Goal: Task Accomplishment & Management: Complete application form

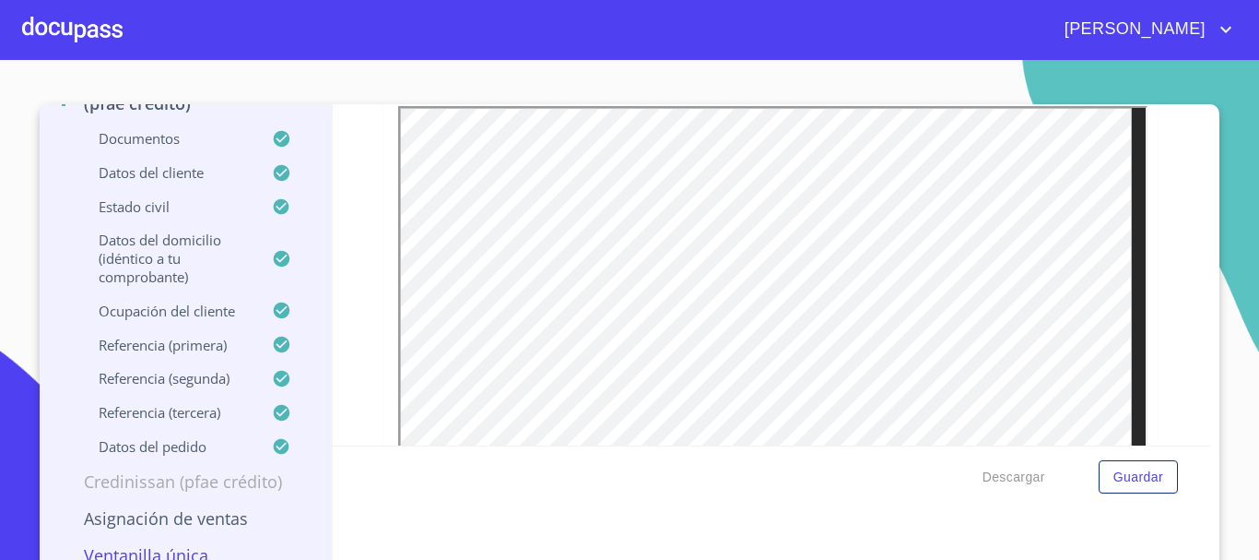
scroll to position [4986, 0]
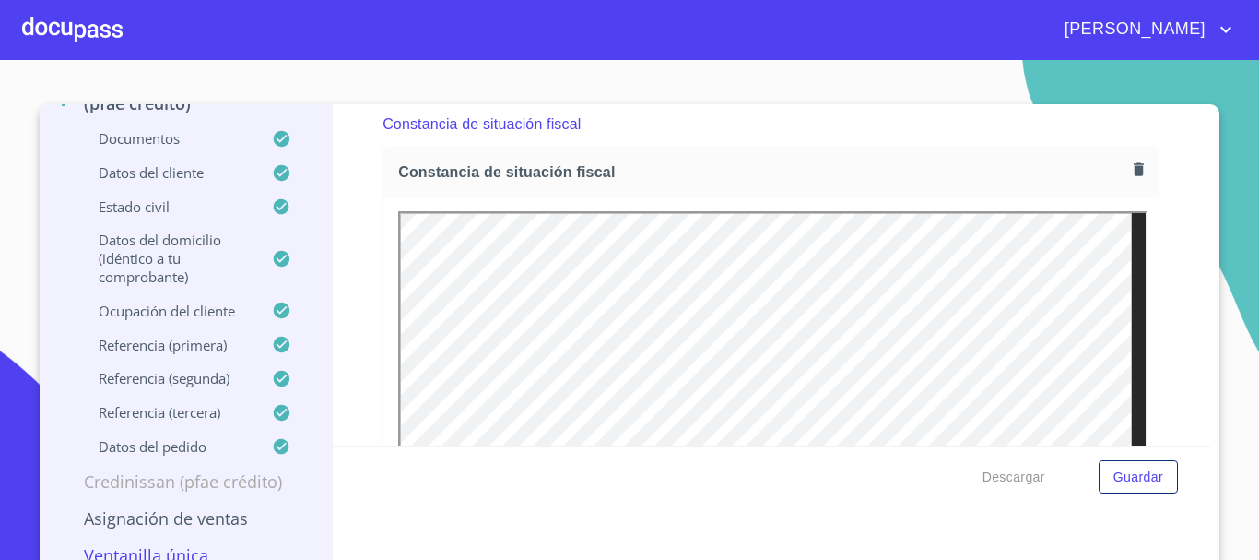
click at [1131, 196] on div "Constancia de situación fiscal" at bounding box center [771, 172] width 775 height 49
click at [1134, 175] on icon "button" at bounding box center [1139, 168] width 10 height 13
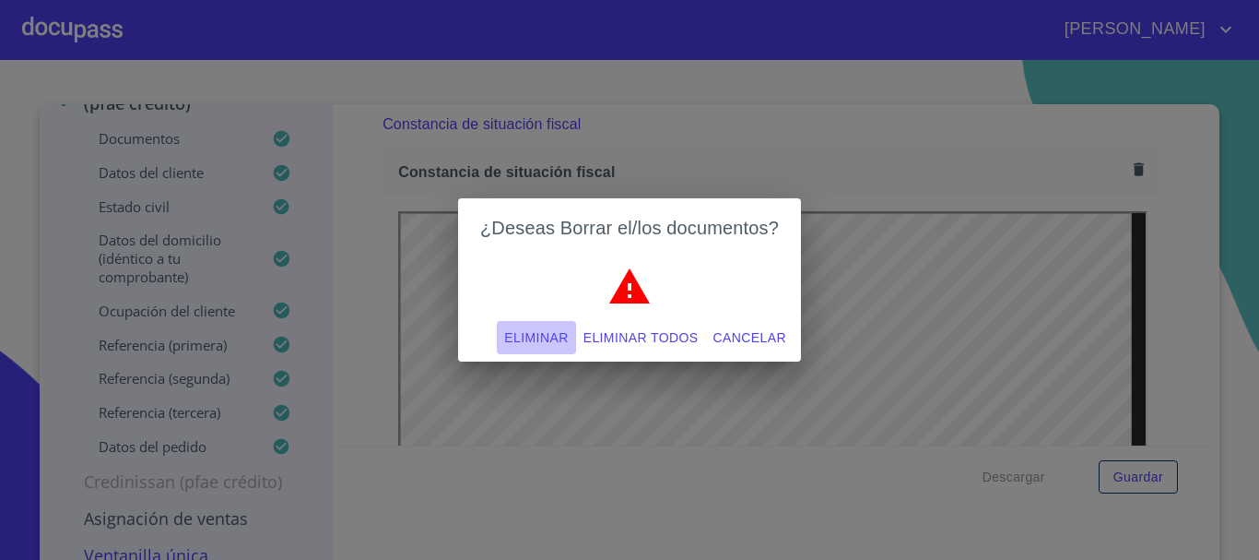
click at [538, 332] on span "Eliminar" at bounding box center [536, 337] width 64 height 23
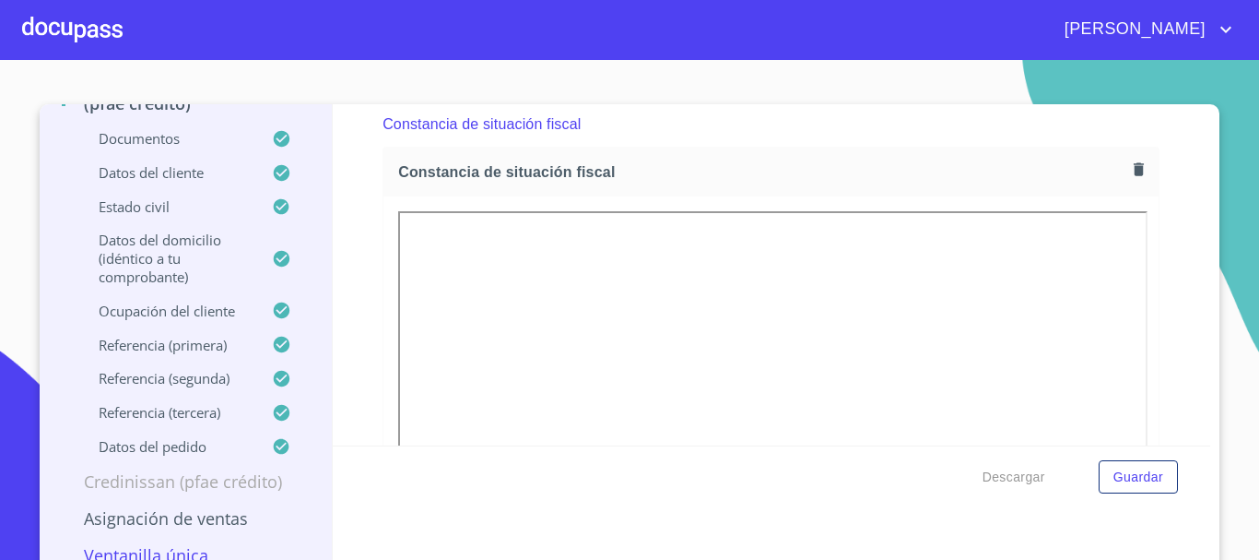
click at [338, 360] on div "Información del cliente (PFAE crédito) Documentos Documento de identificación. …" at bounding box center [772, 274] width 879 height 341
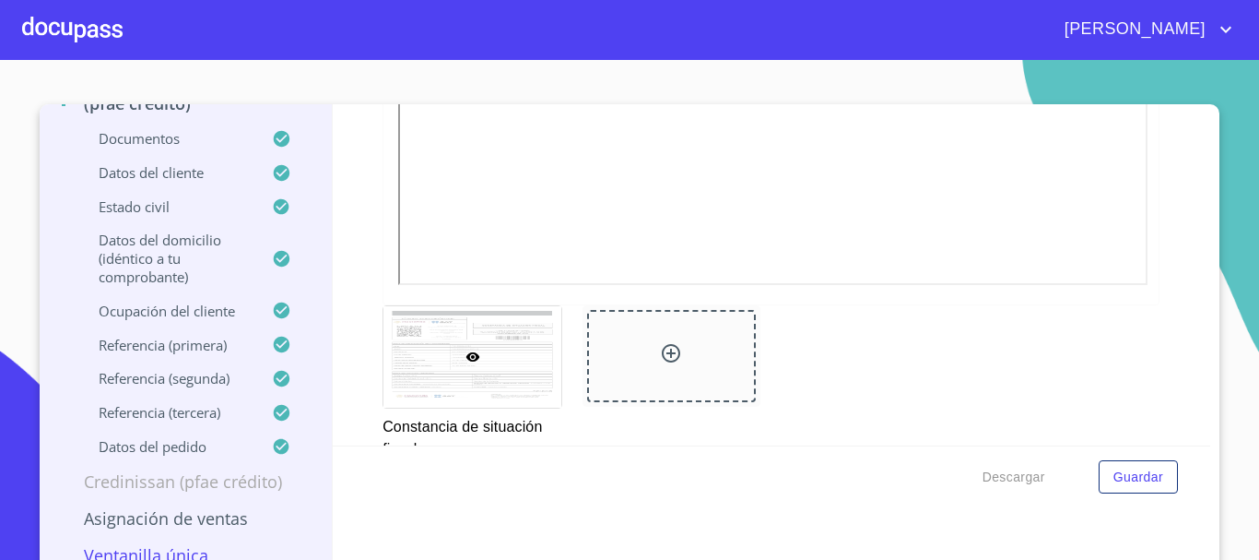
scroll to position [5631, 0]
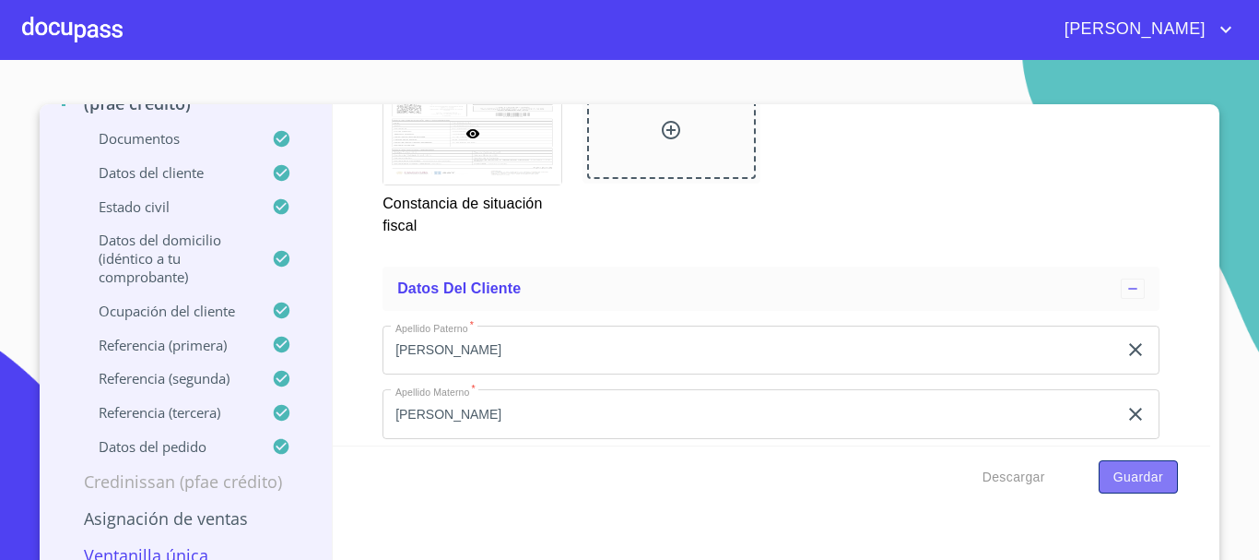
click at [1120, 477] on span "Guardar" at bounding box center [1139, 477] width 50 height 23
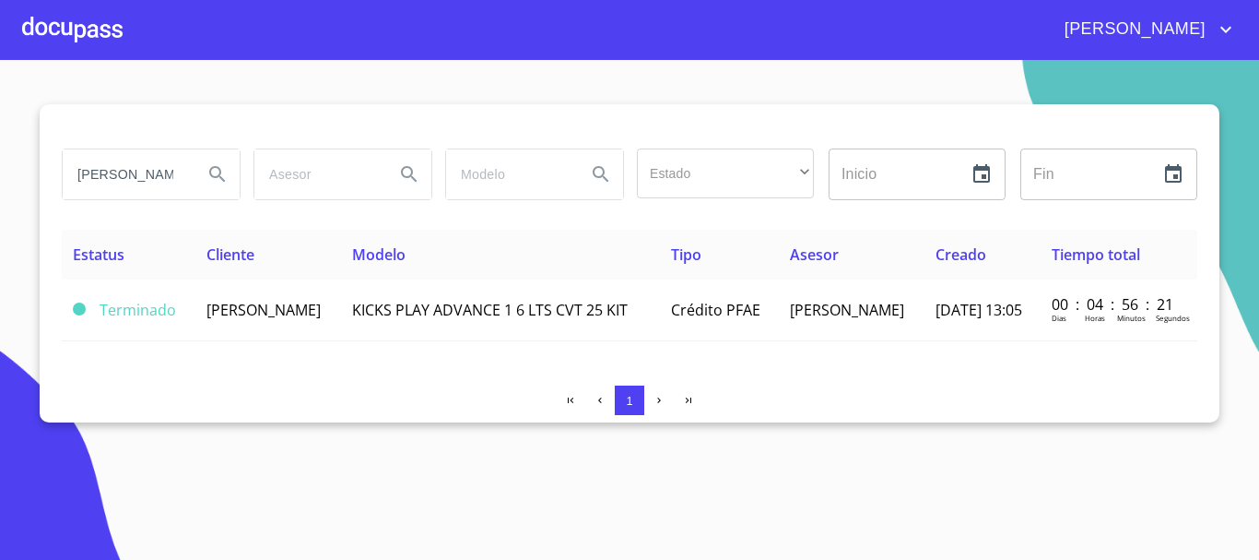
click at [174, 169] on input "[PERSON_NAME]" at bounding box center [125, 174] width 125 height 50
